Goal: Task Accomplishment & Management: Manage account settings

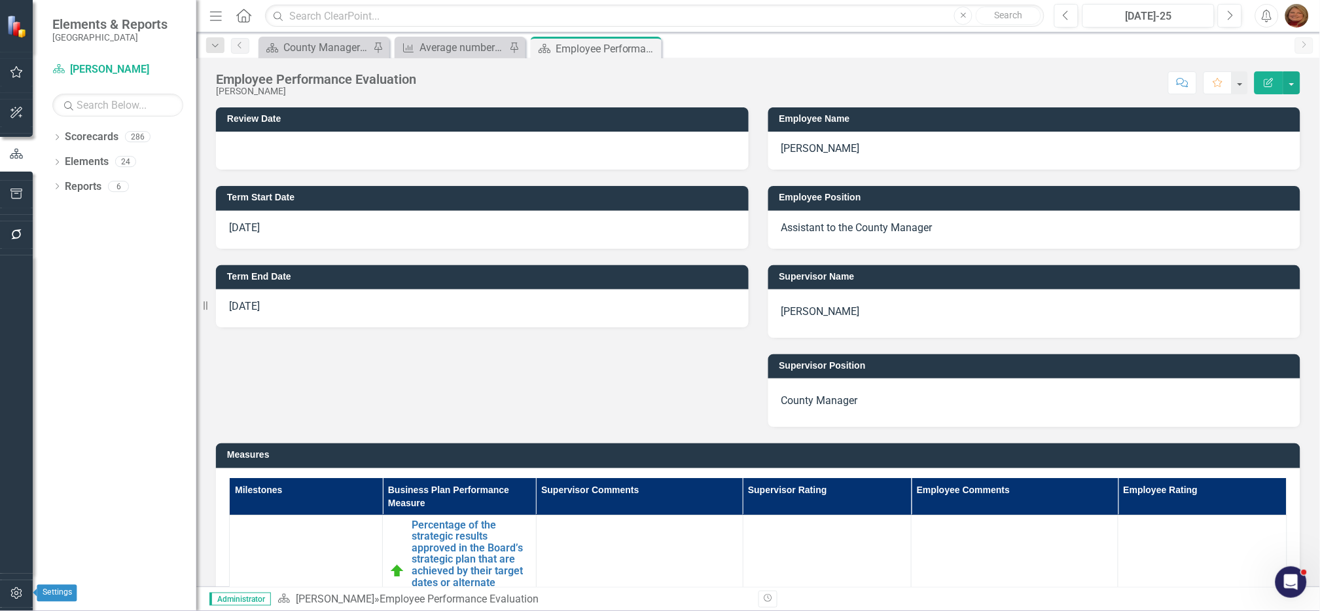
click at [14, 593] on icon "button" at bounding box center [17, 593] width 14 height 10
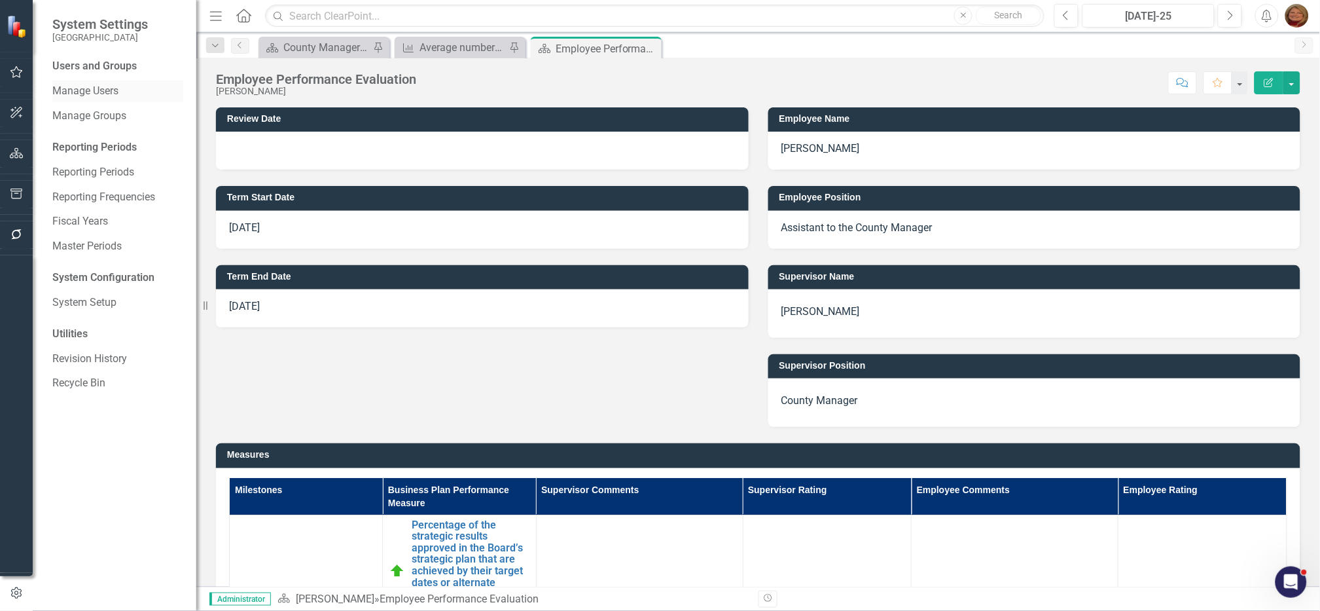
click at [108, 90] on link "Manage Users" at bounding box center [117, 91] width 131 height 15
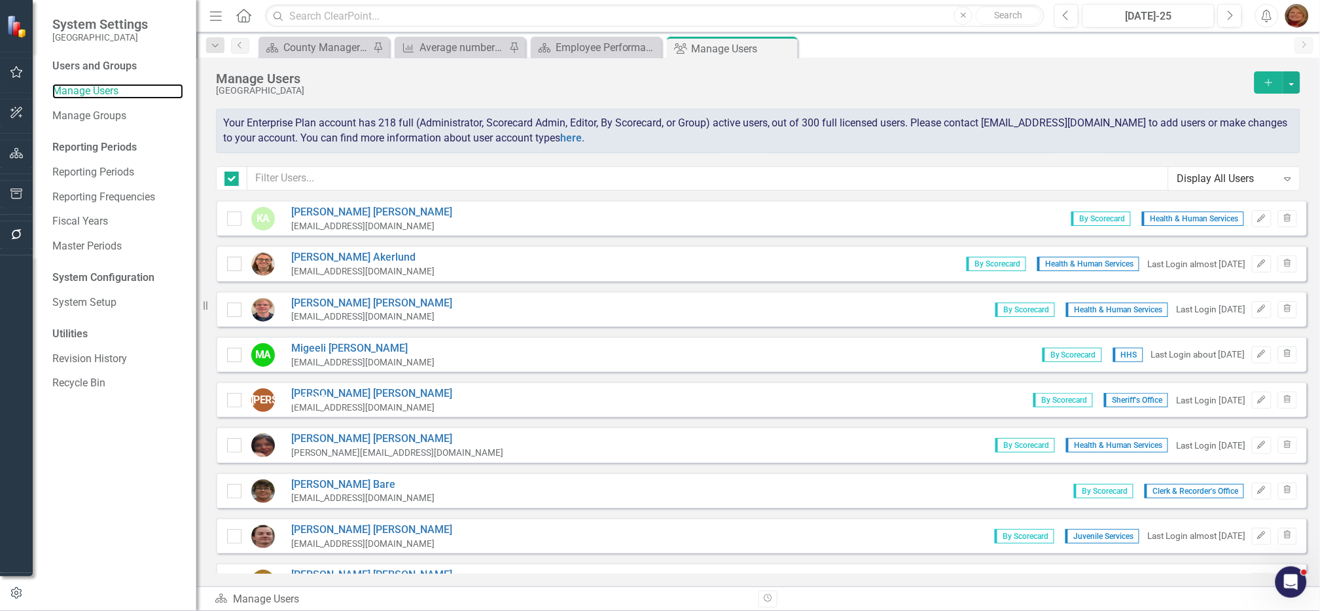
checkbox input "false"
click at [338, 180] on input "text" at bounding box center [707, 178] width 921 height 24
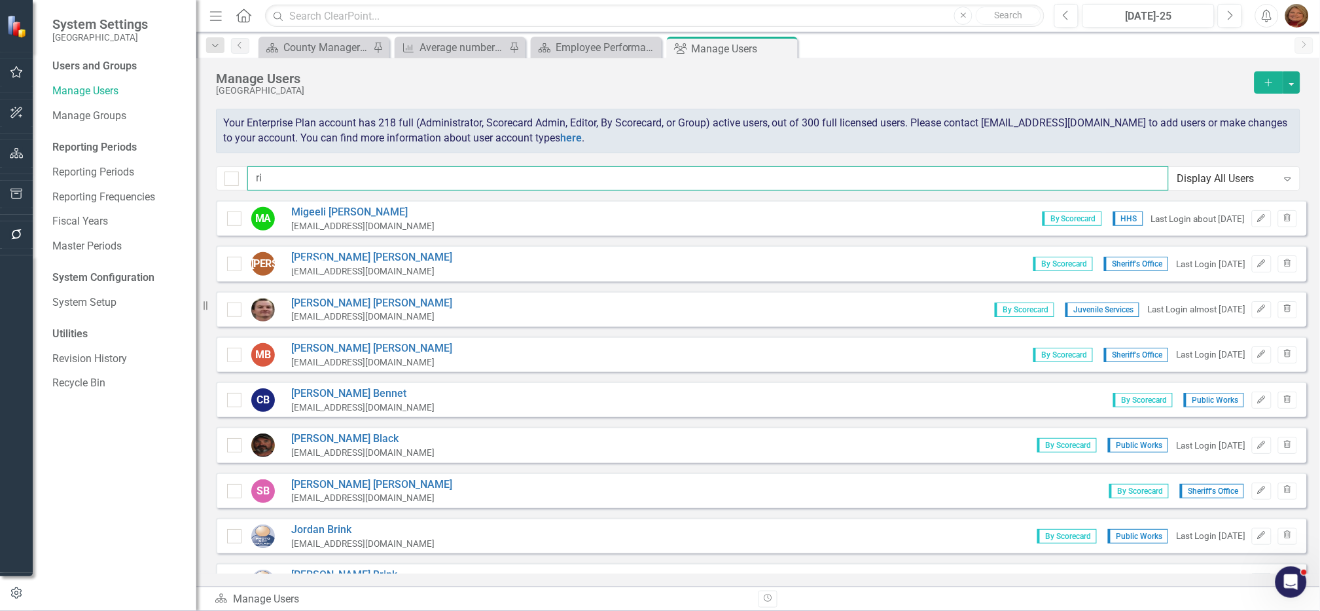
type input "r"
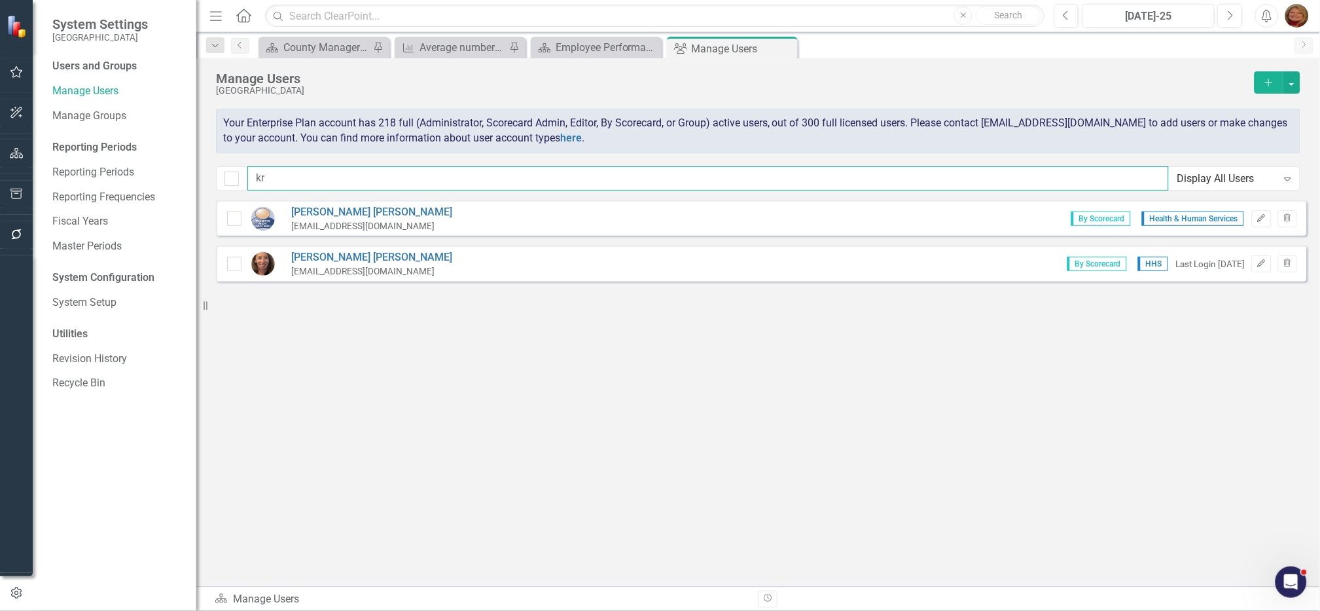
type input "k"
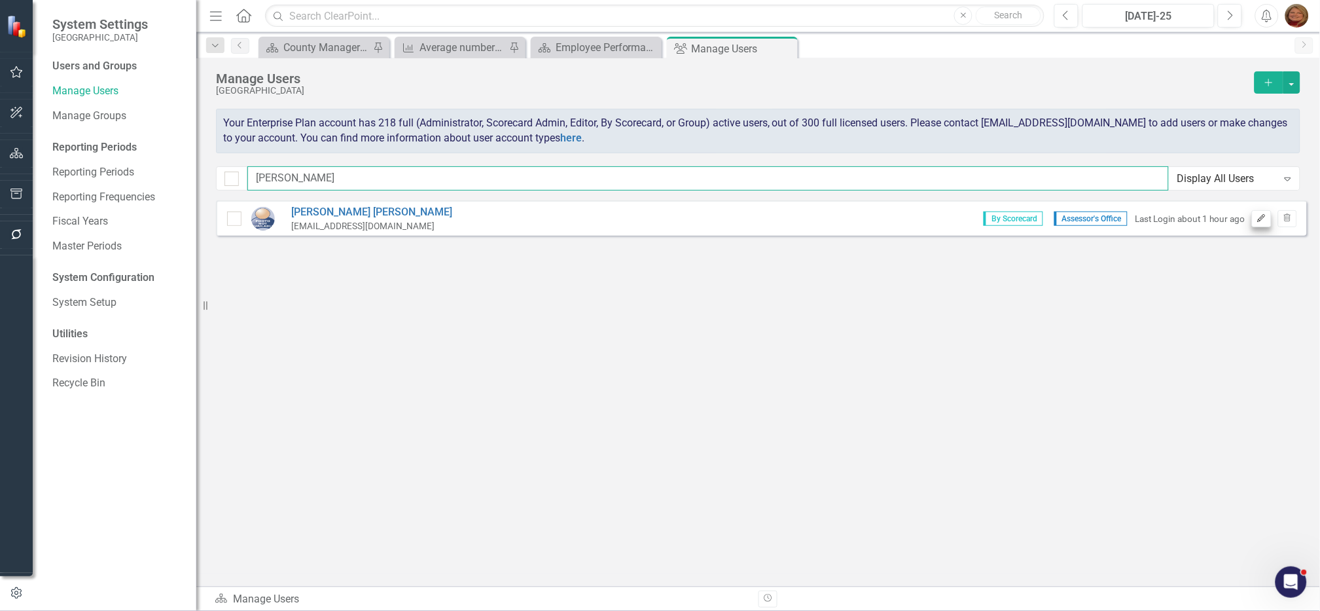
type input "[PERSON_NAME]"
click at [1260, 215] on icon "Edit" at bounding box center [1261, 219] width 10 height 8
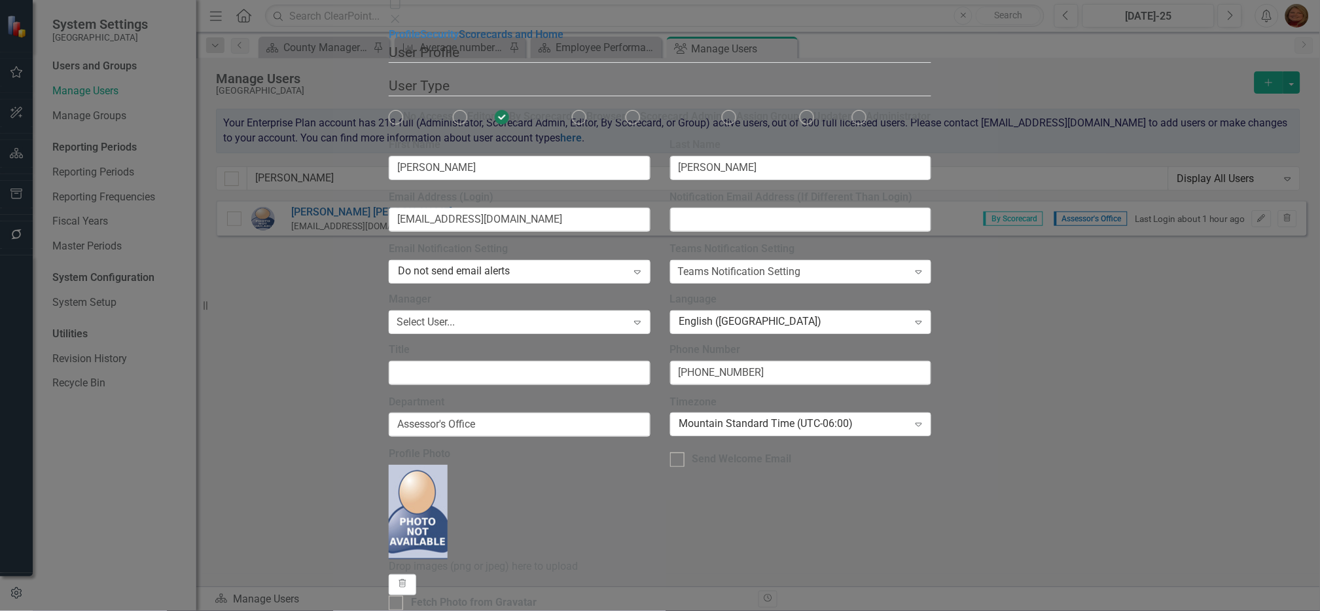
click at [459, 41] on link "Scorecards and Home" at bounding box center [511, 34] width 105 height 12
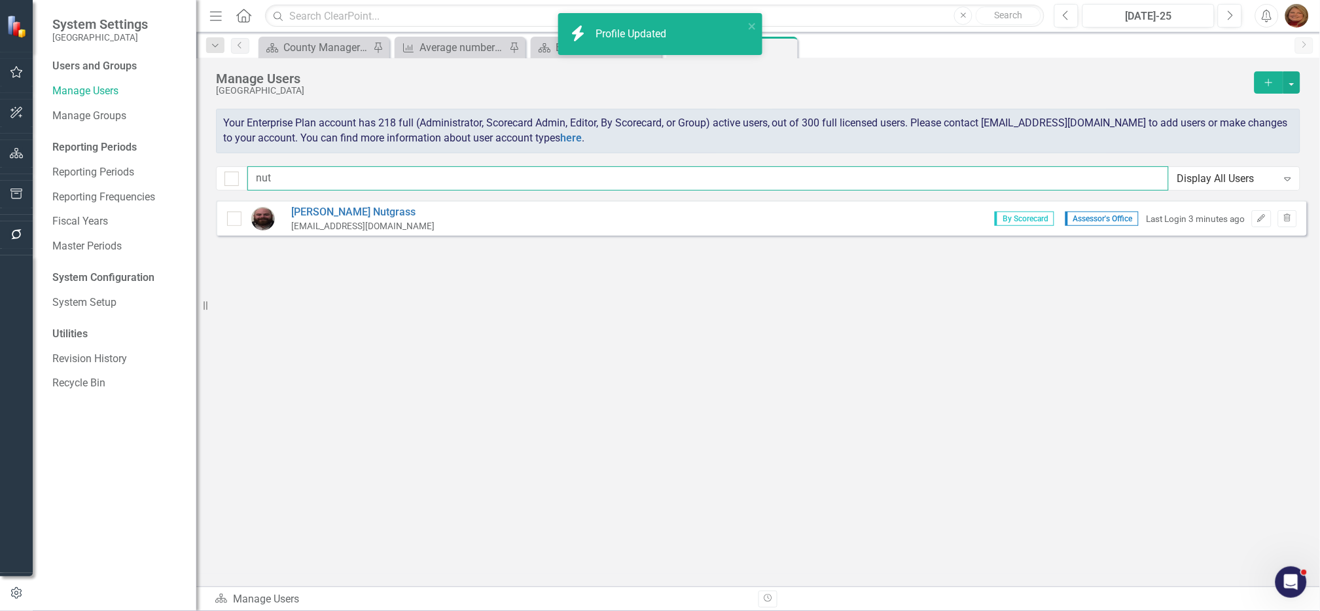
drag, startPoint x: 146, startPoint y: 154, endPoint x: 7, endPoint y: 145, distance: 139.6
click at [7, 145] on div "System Settings Gunnison County Users and Groups Manage Users Manage Groups Rep…" at bounding box center [660, 305] width 1320 height 611
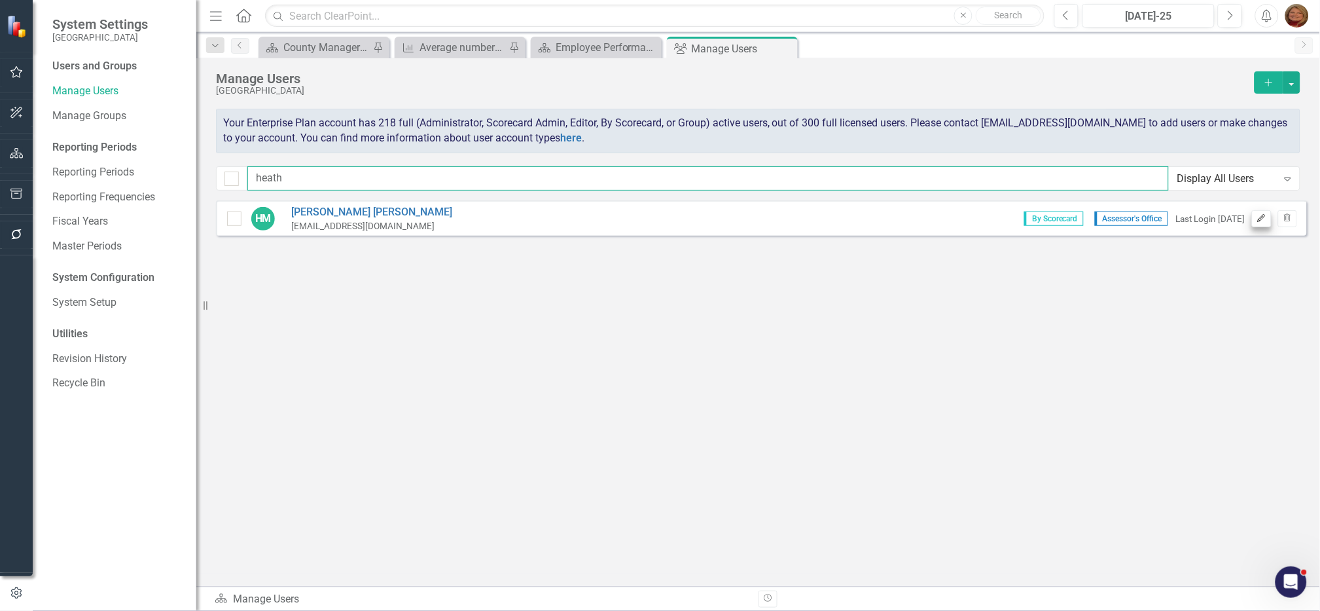
type input "heath"
click at [1258, 216] on icon "Edit" at bounding box center [1261, 219] width 10 height 8
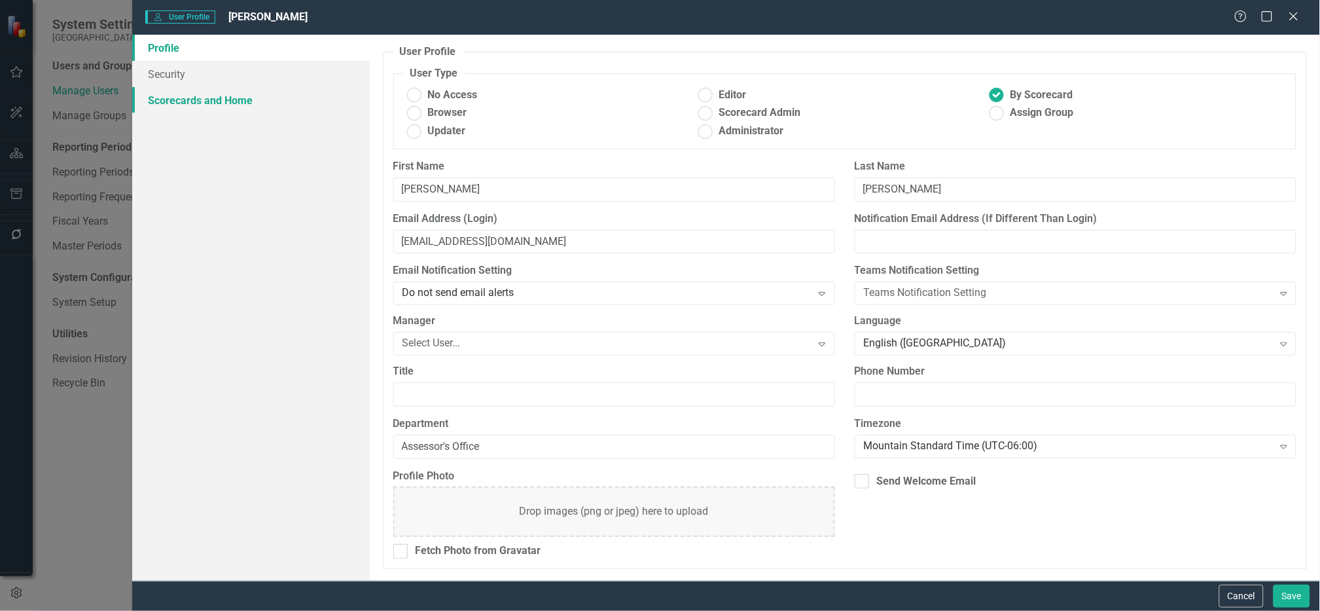
click at [209, 103] on link "Scorecards and Home" at bounding box center [251, 100] width 238 height 26
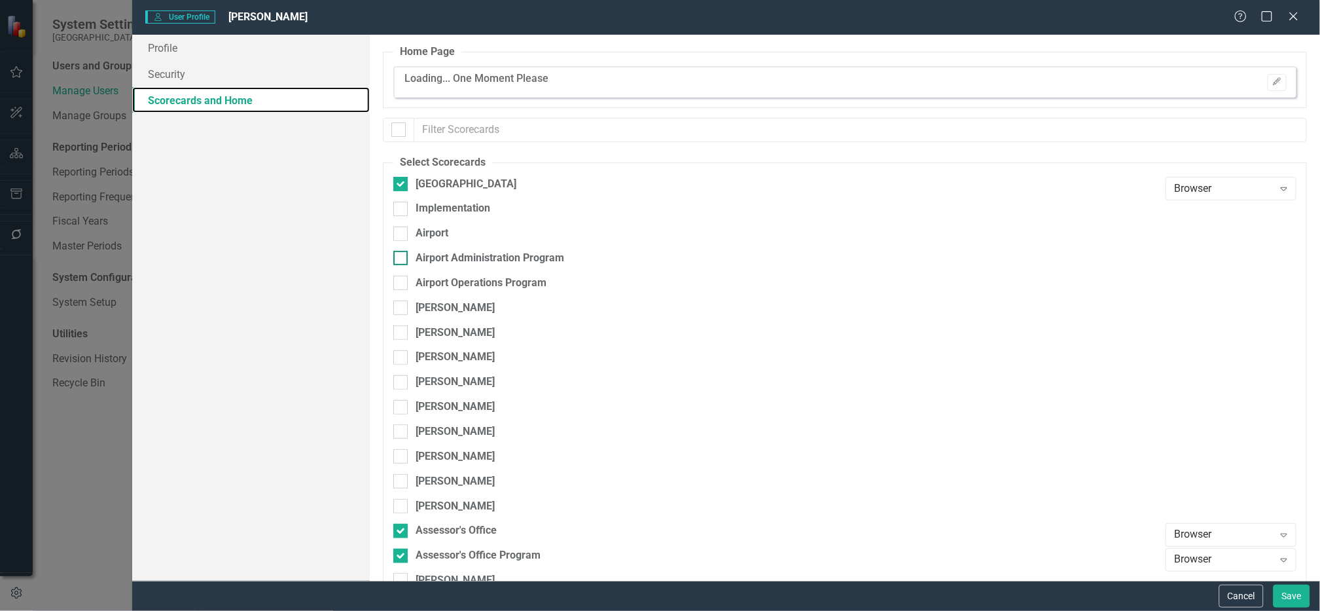
checkbox input "false"
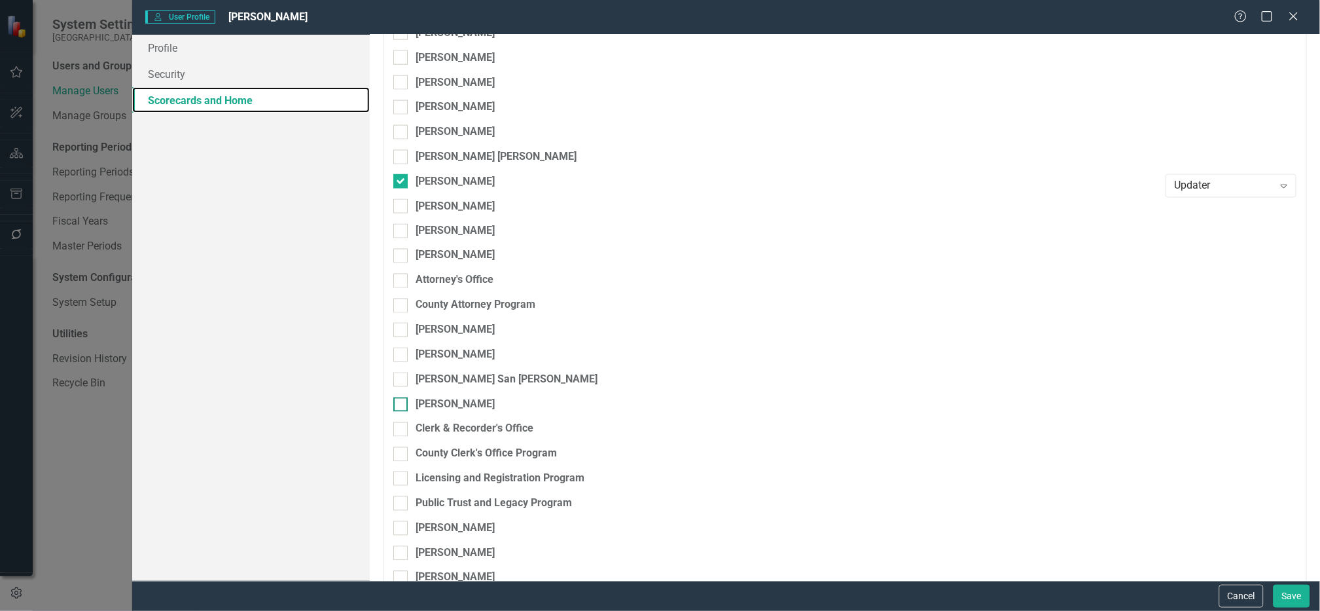
scroll to position [490, 0]
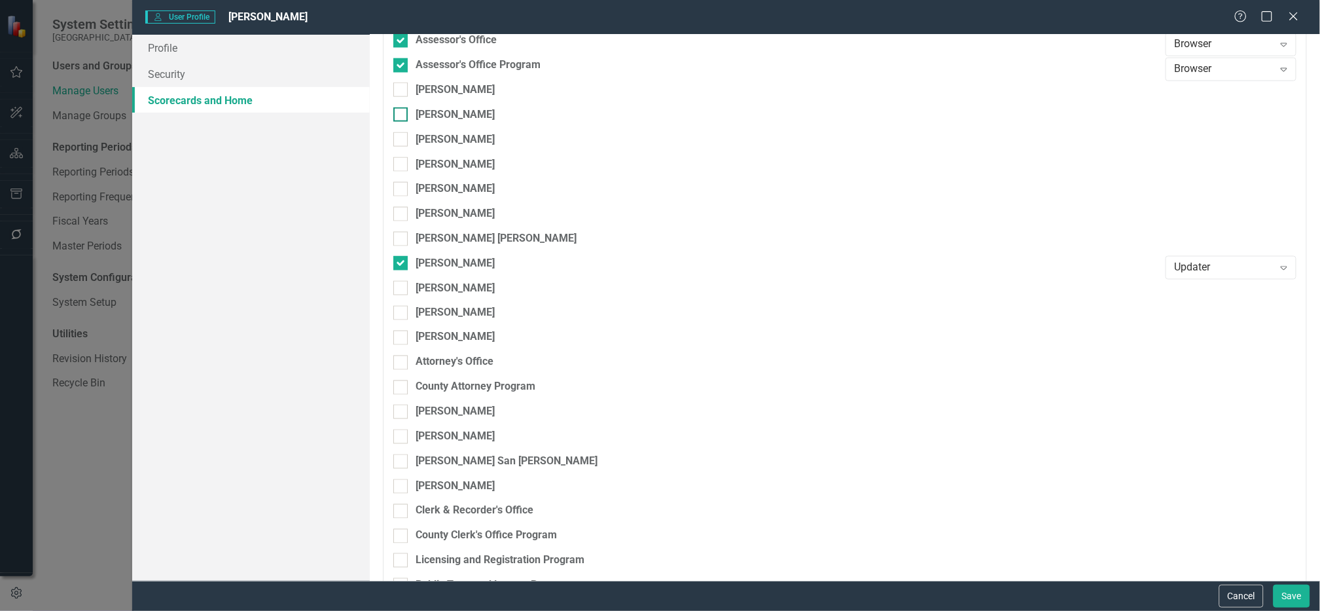
click at [402, 114] on div at bounding box center [400, 114] width 14 height 14
click at [402, 114] on input "[PERSON_NAME]" at bounding box center [397, 111] width 9 height 9
checkbox input "true"
click at [1177, 122] on div "Browser" at bounding box center [1224, 119] width 99 height 15
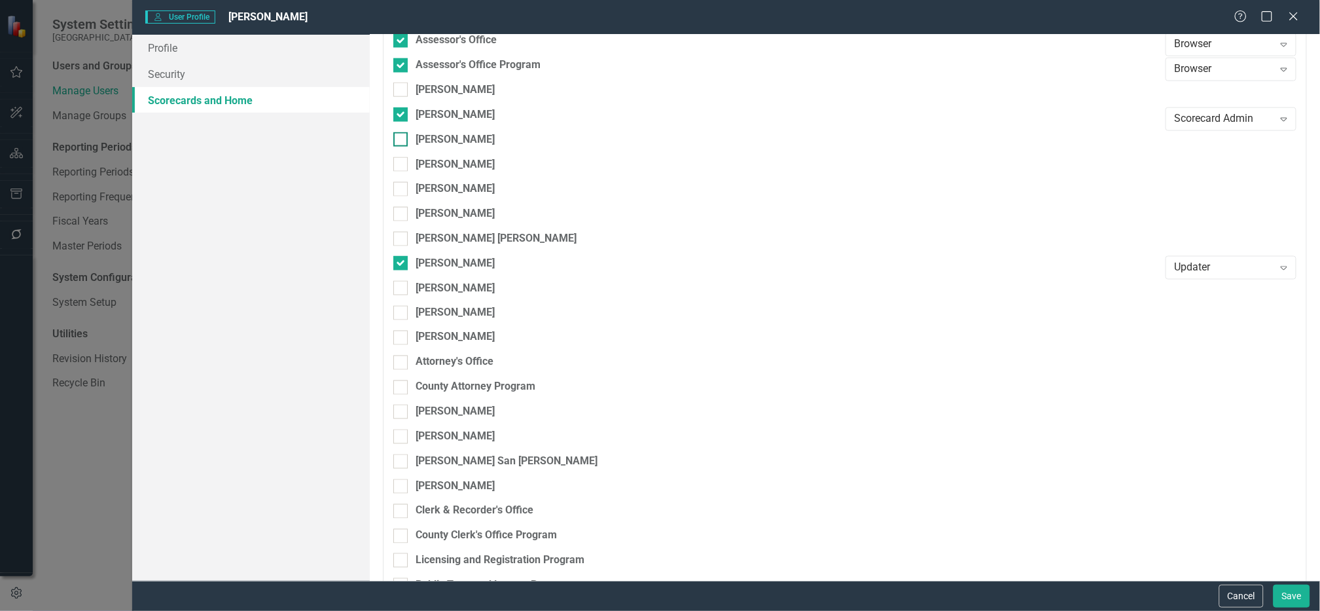
click at [397, 135] on input "[PERSON_NAME]" at bounding box center [397, 136] width 9 height 9
checkbox input "true"
click at [1177, 138] on div "Browser" at bounding box center [1224, 143] width 99 height 15
click at [399, 213] on input "[PERSON_NAME]" at bounding box center [397, 211] width 9 height 9
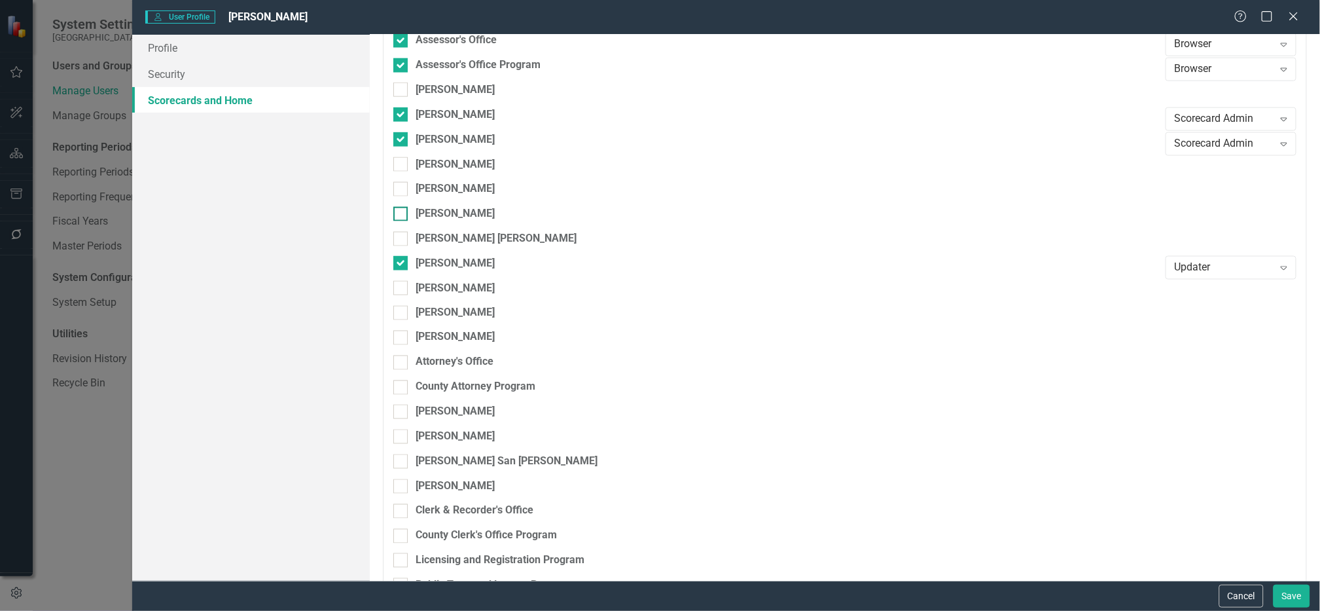
checkbox input "true"
click at [1207, 217] on div "Browser" at bounding box center [1224, 218] width 99 height 15
click at [403, 338] on div at bounding box center [400, 337] width 14 height 14
click at [402, 338] on input "[PERSON_NAME]" at bounding box center [397, 334] width 9 height 9
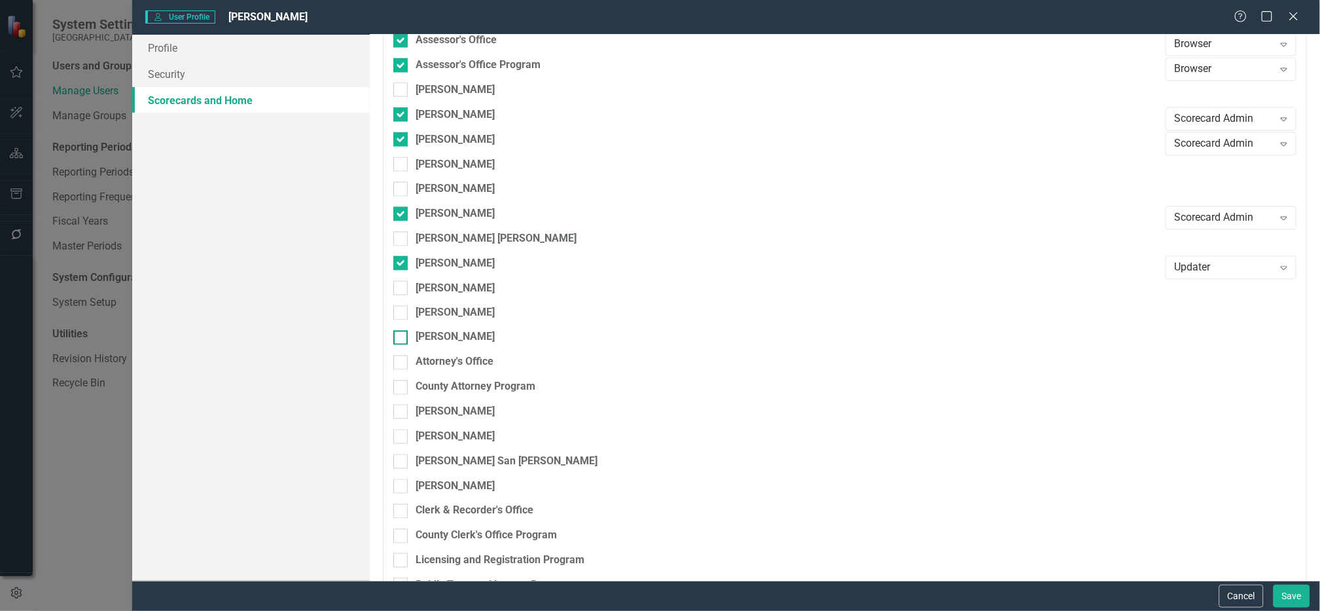
checkbox input "true"
click at [1214, 341] on div "Browser" at bounding box center [1224, 341] width 99 height 15
click at [1286, 597] on button "Save" at bounding box center [1291, 595] width 37 height 23
